Goal: Check status: Check status

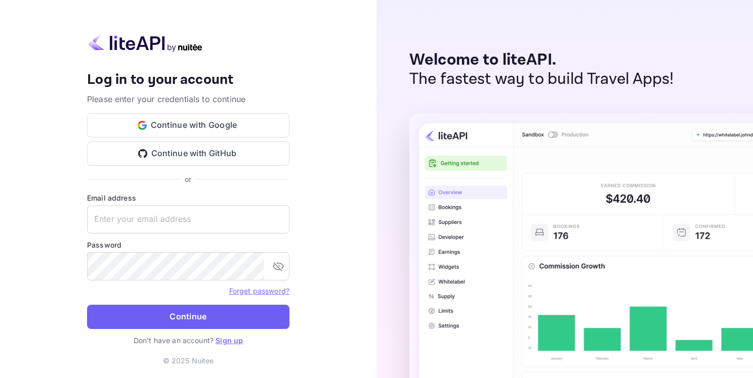
type input "[EMAIL_ADDRESS][DOMAIN_NAME]"
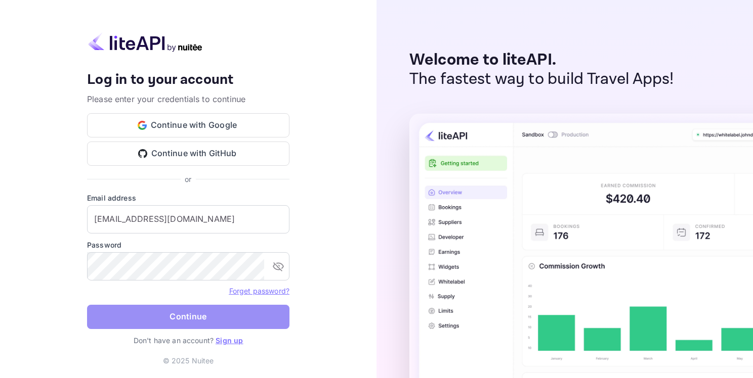
click at [169, 310] on button "Continue" at bounding box center [188, 317] width 202 height 24
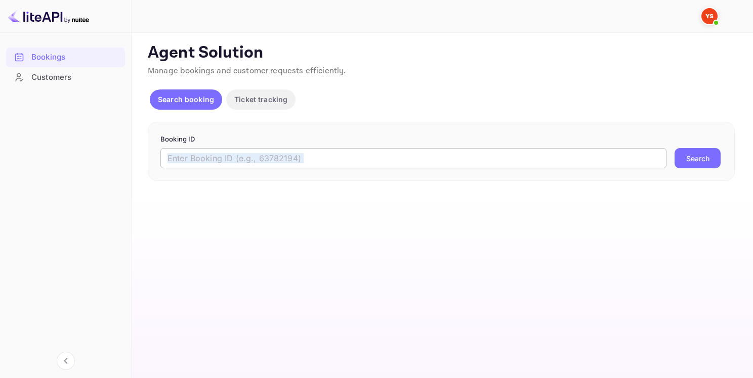
click at [241, 167] on div "Booking ID ​ Search" at bounding box center [441, 152] width 587 height 60
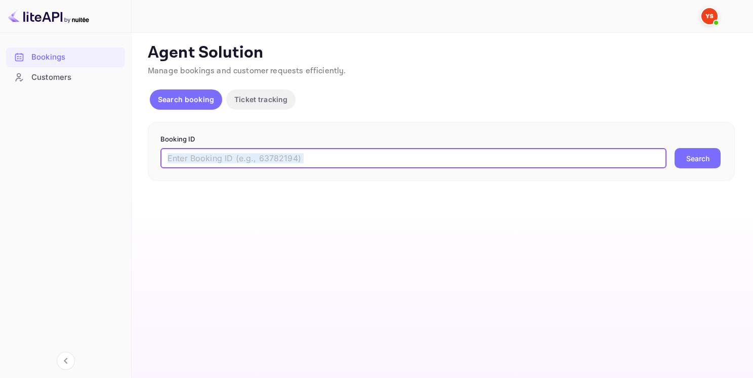
click at [242, 164] on input "text" at bounding box center [413, 158] width 506 height 20
paste input "9645507"
type input "9645507"
click at [689, 154] on button "Search" at bounding box center [697, 158] width 46 height 20
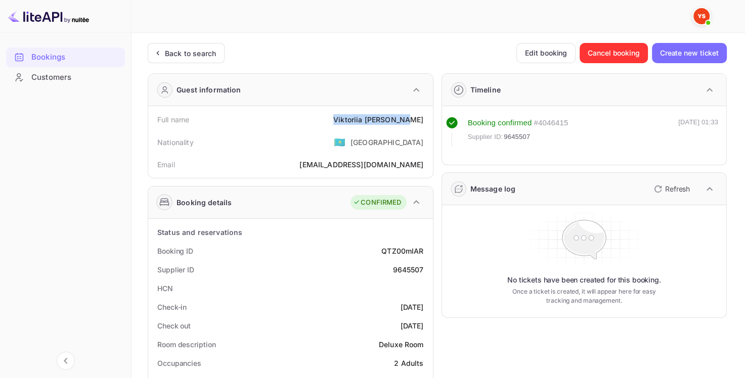
drag, startPoint x: 353, startPoint y: 118, endPoint x: 424, endPoint y: 118, distance: 70.8
click at [424, 118] on div "Full name [PERSON_NAME]" at bounding box center [290, 119] width 277 height 19
copy div "[PERSON_NAME]"
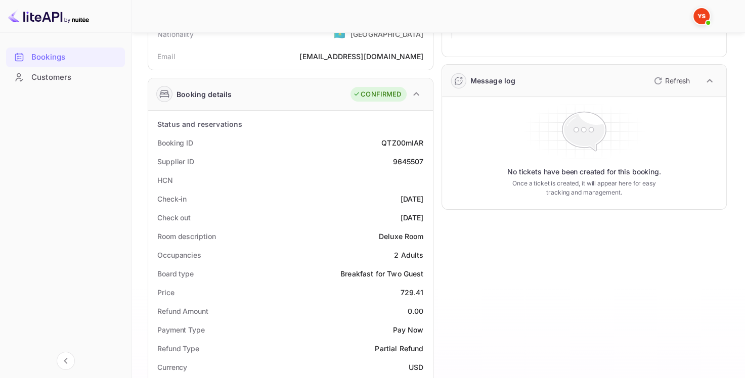
scroll to position [152, 0]
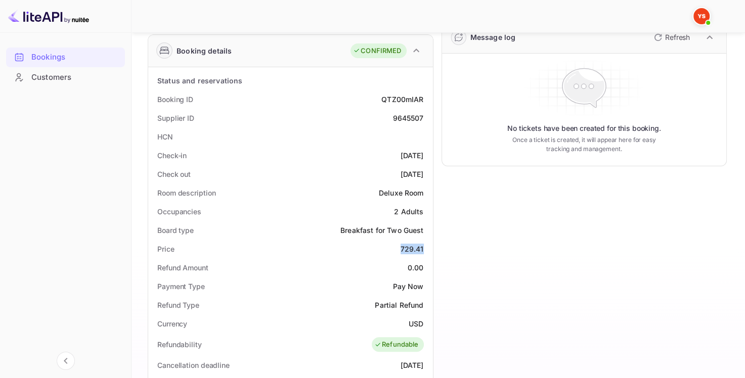
drag, startPoint x: 401, startPoint y: 248, endPoint x: 429, endPoint y: 247, distance: 28.9
click at [429, 247] on div "Status and reservations Booking ID QTZ00mIAR Supplier ID 9645507 HCN Check-in […" at bounding box center [290, 355] width 285 height 576
copy div "729.41"
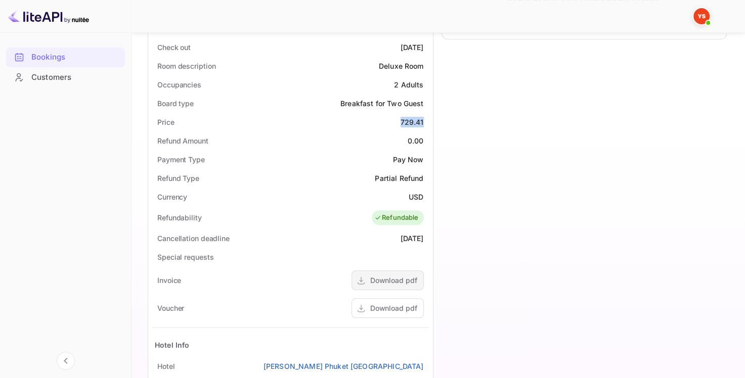
scroll to position [304, 0]
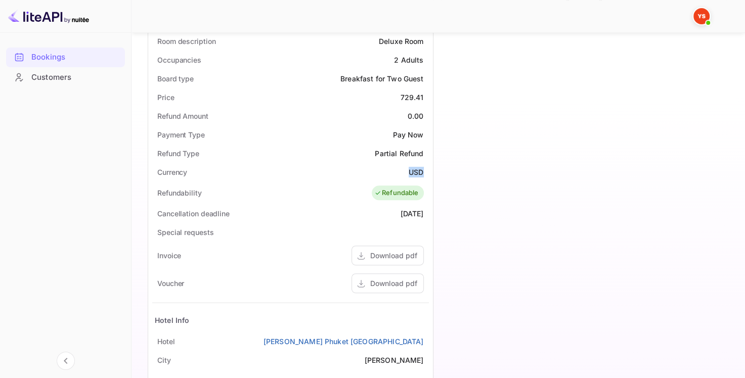
drag, startPoint x: 406, startPoint y: 168, endPoint x: 425, endPoint y: 166, distance: 19.8
click at [425, 166] on div "Currency USD" at bounding box center [290, 172] width 277 height 19
copy div "USD"
